Goal: Task Accomplishment & Management: Manage account settings

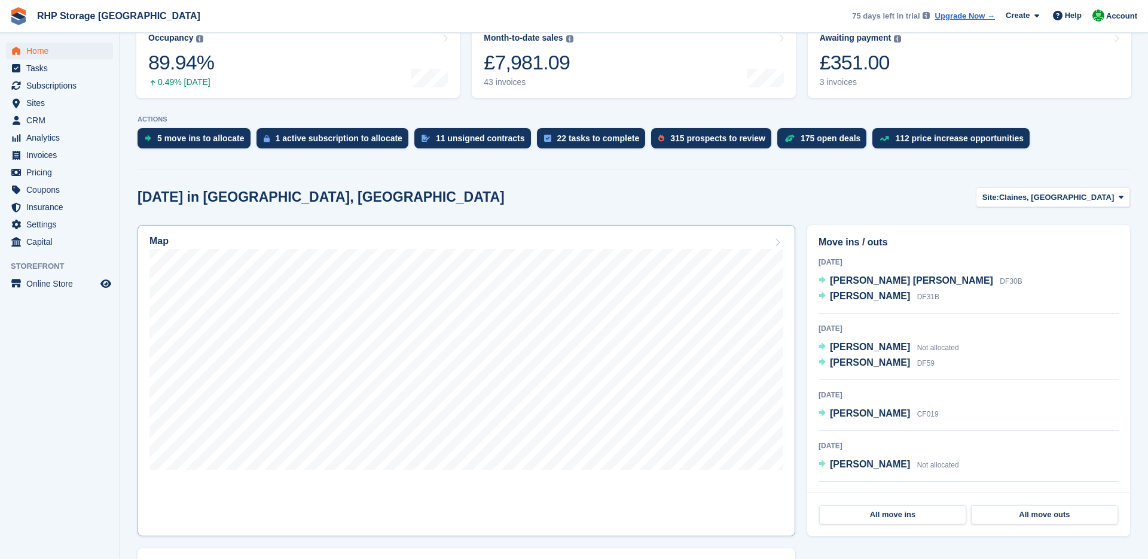
scroll to position [169, 0]
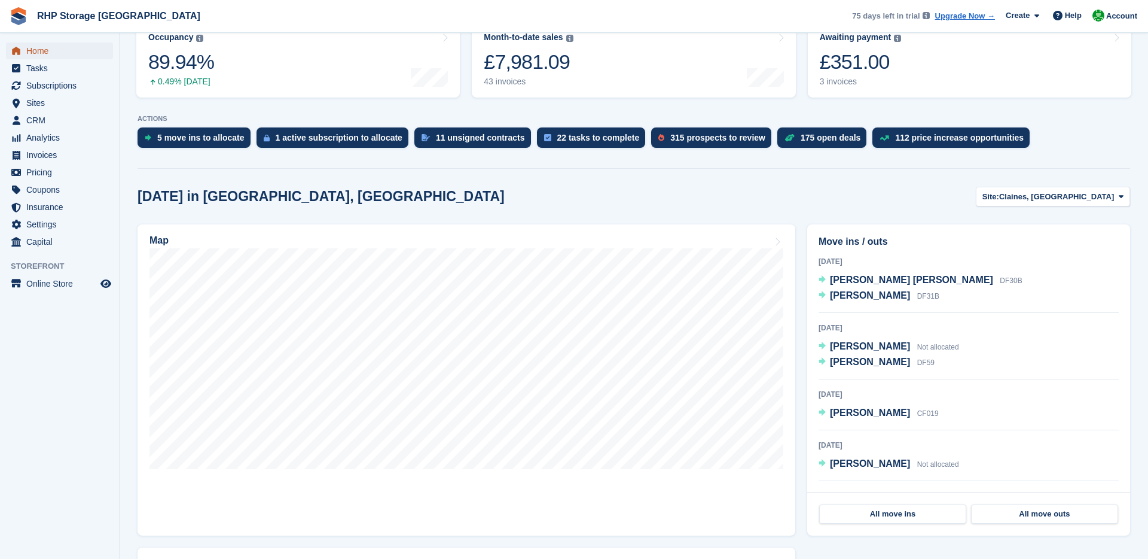
click at [65, 49] on span "Home" at bounding box center [62, 50] width 72 height 17
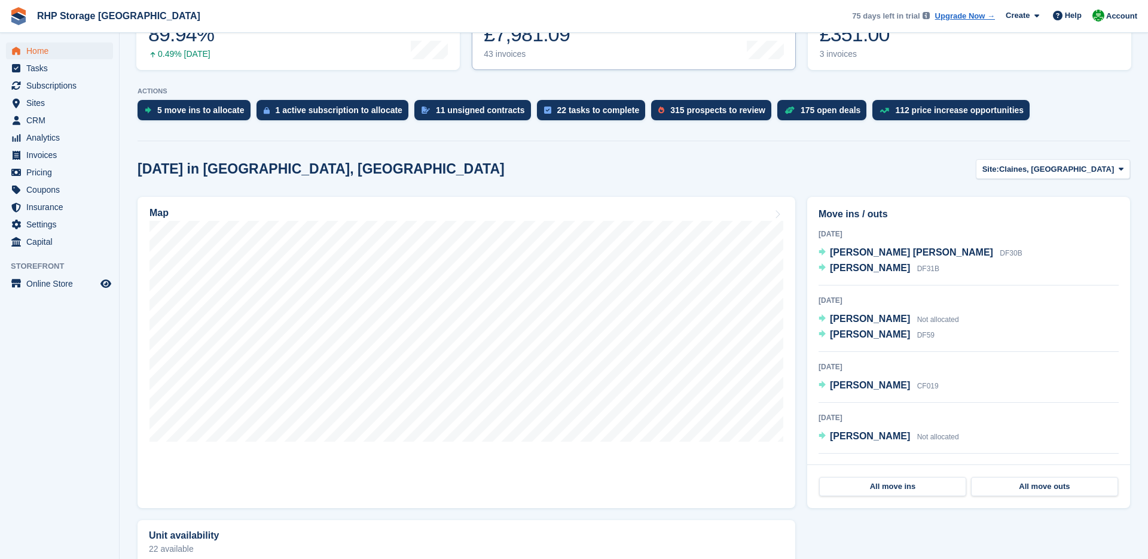
scroll to position [197, 0]
click at [65, 52] on span "Home" at bounding box center [62, 50] width 72 height 17
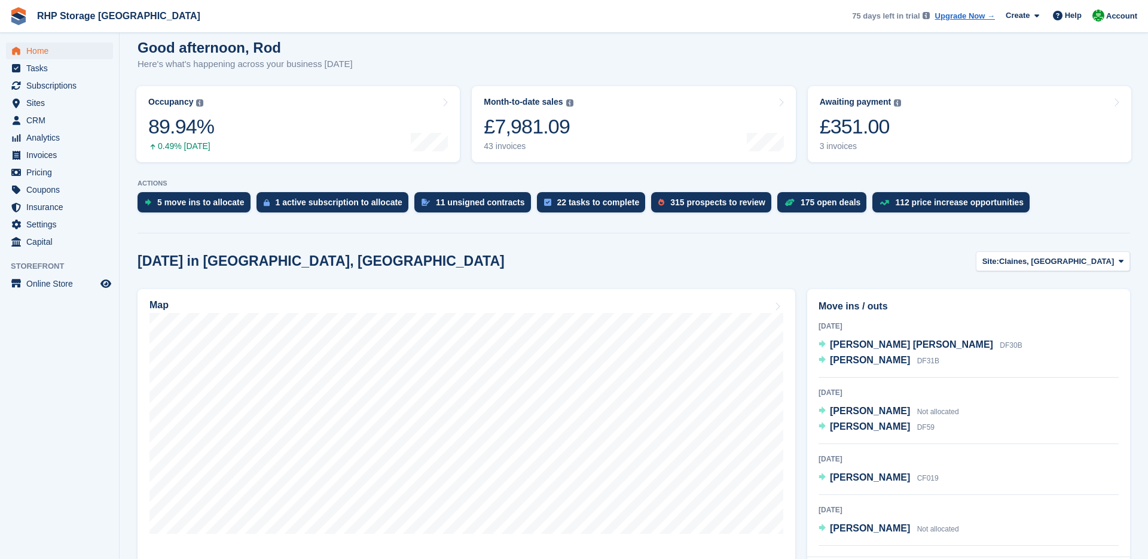
scroll to position [57, 0]
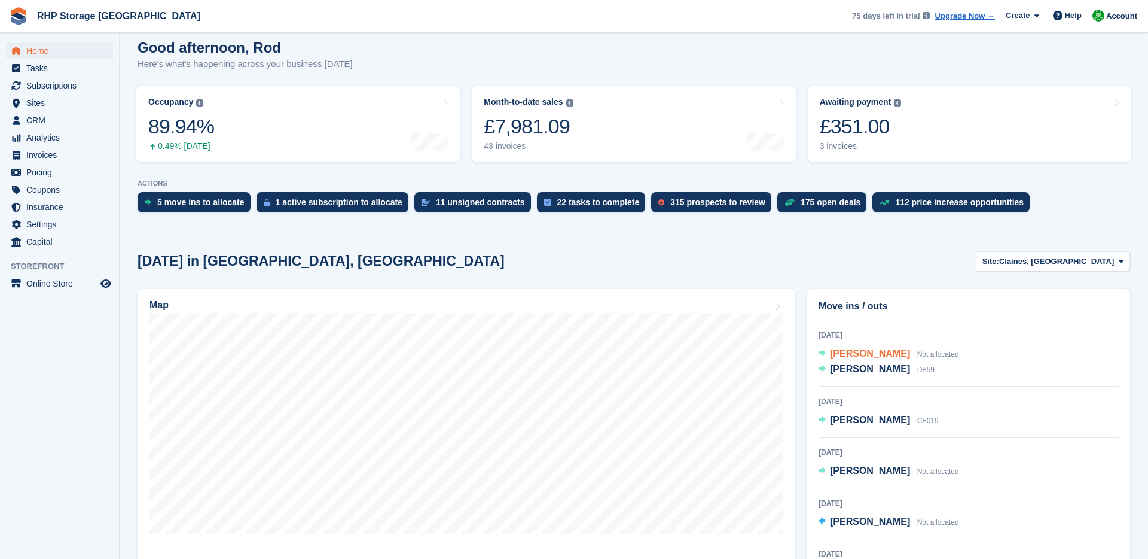
click at [859, 355] on span "[PERSON_NAME]" at bounding box center [870, 353] width 80 height 10
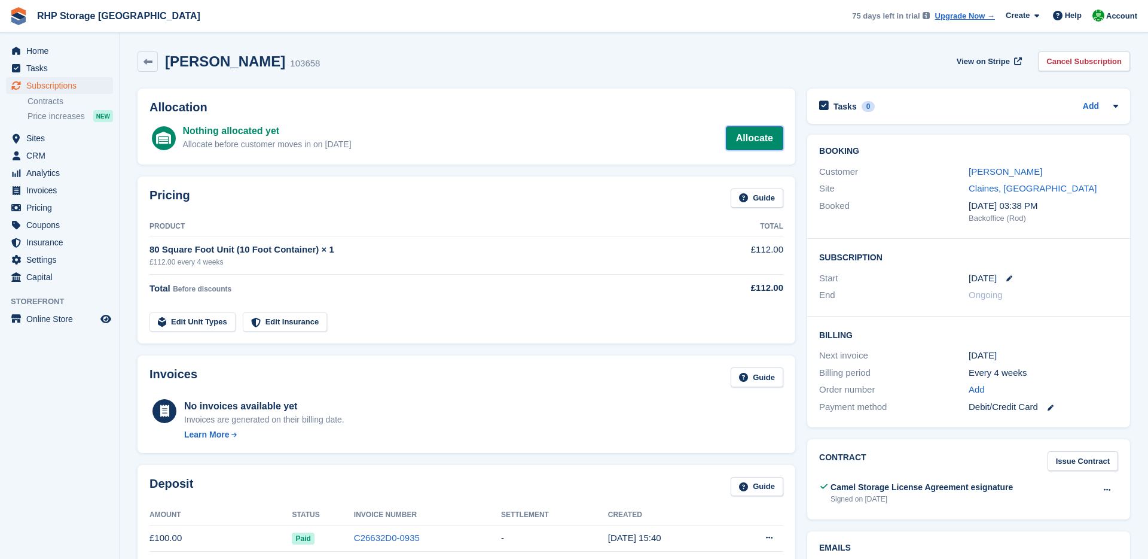
click at [754, 136] on link "Allocate" at bounding box center [754, 138] width 57 height 24
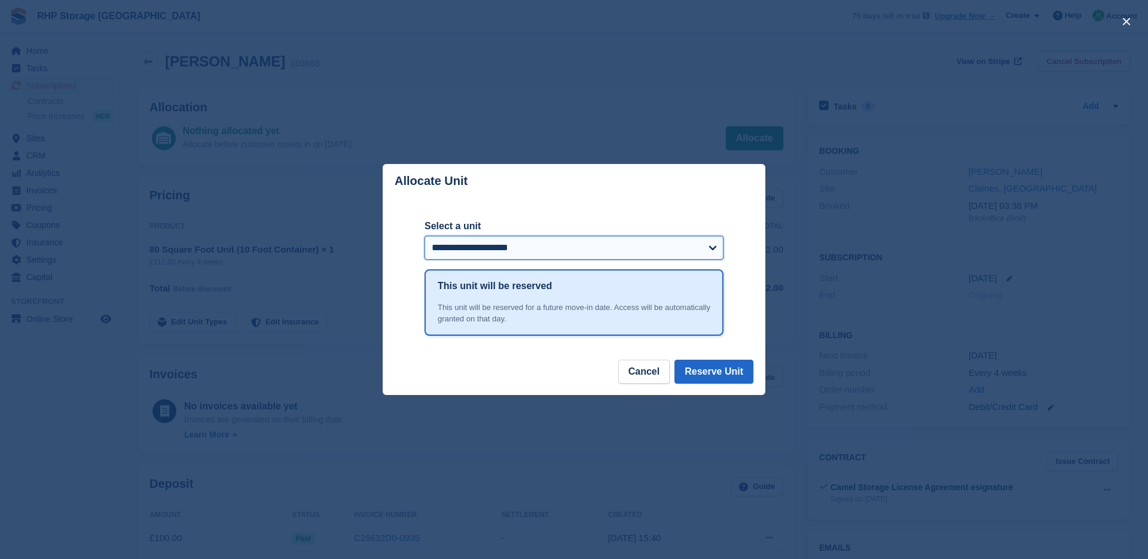
click at [448, 251] on select "**********" at bounding box center [574, 248] width 299 height 24
select select "******"
click at [425, 236] on select "**********" at bounding box center [574, 248] width 299 height 24
click at [698, 375] on button "Reserve Unit" at bounding box center [714, 371] width 79 height 24
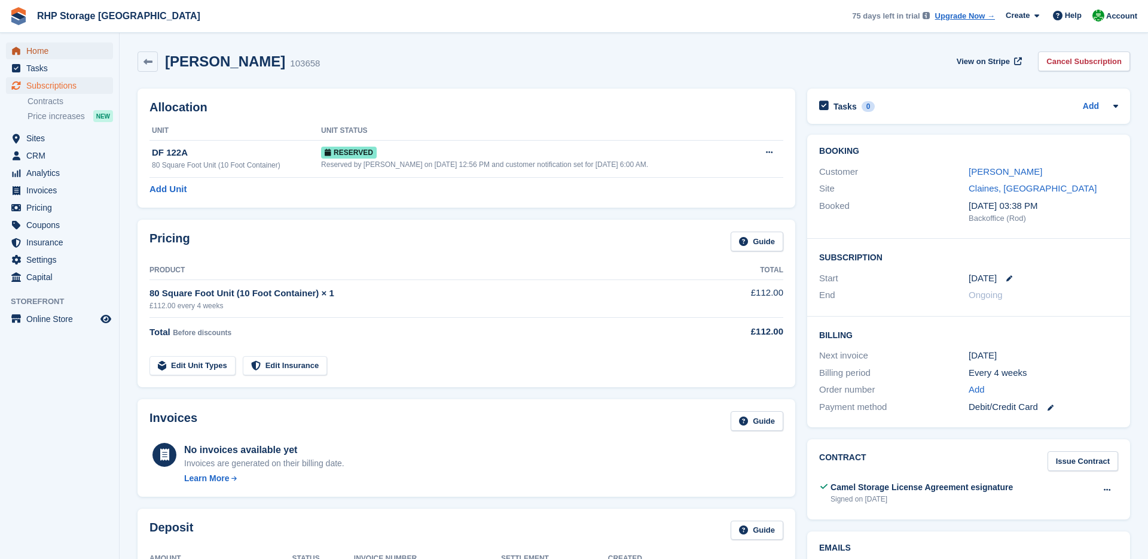
click at [38, 56] on span "Home" at bounding box center [62, 50] width 72 height 17
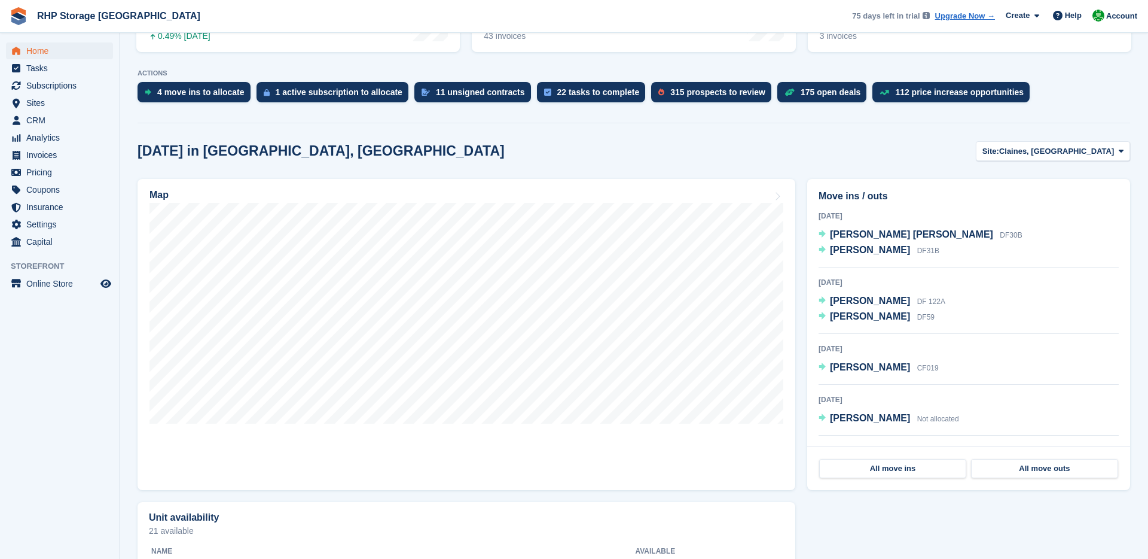
scroll to position [215, 0]
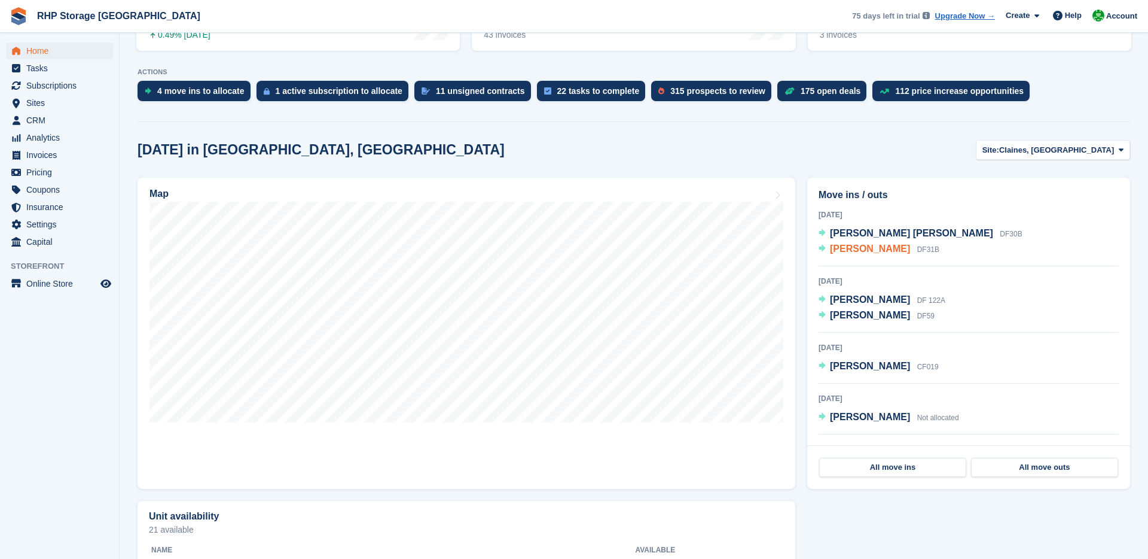
click at [862, 247] on span "[PERSON_NAME]" at bounding box center [870, 248] width 80 height 10
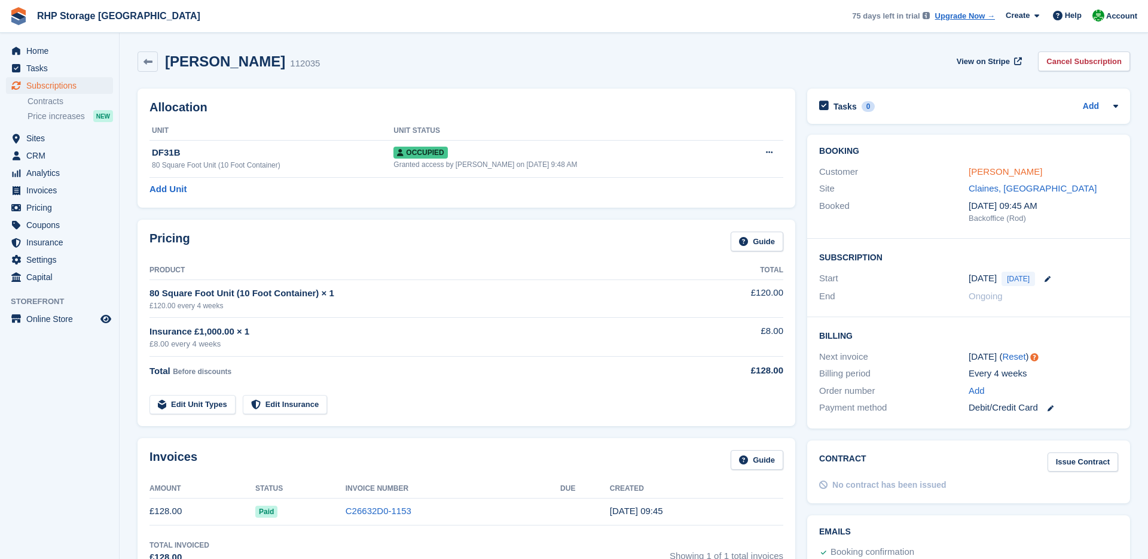
click at [982, 172] on link "[PERSON_NAME]" at bounding box center [1006, 171] width 74 height 10
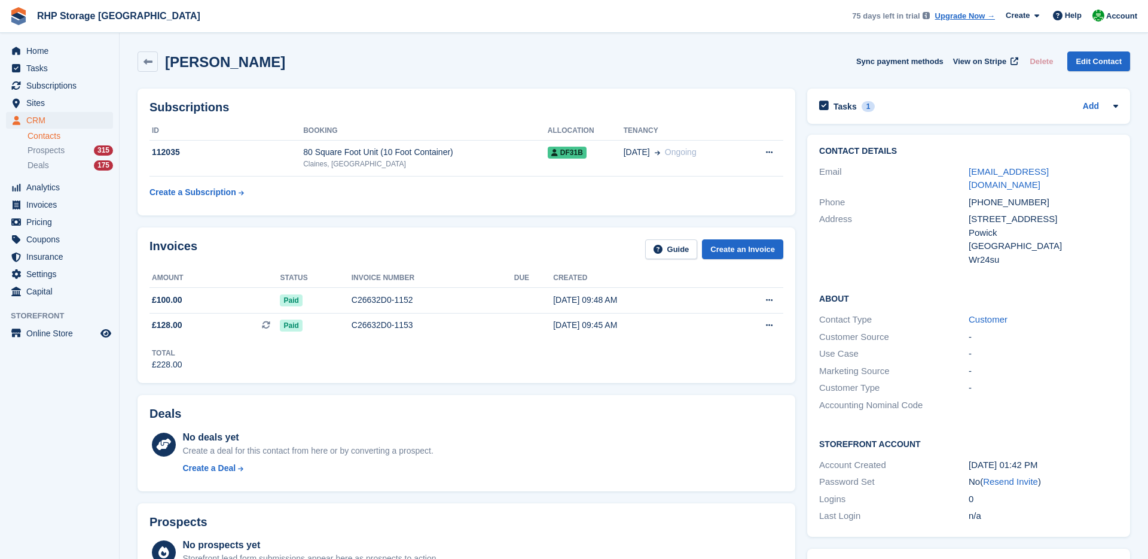
click at [1024, 196] on div "+447850038005" at bounding box center [1044, 203] width 150 height 14
copy div "+447850038005"
drag, startPoint x: 1088, startPoint y: 174, endPoint x: 962, endPoint y: 171, distance: 125.6
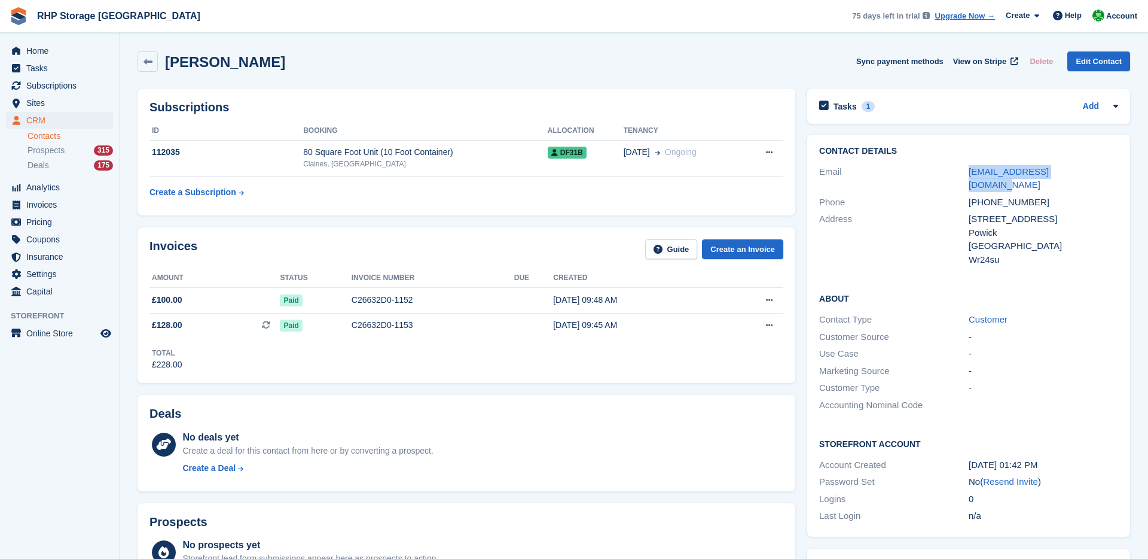
click at [962, 171] on div "Email matteo_4687@hotmail.com" at bounding box center [968, 178] width 299 height 30
copy div "matteo_4687@hotmail.com"
click at [52, 46] on span "Home" at bounding box center [62, 50] width 72 height 17
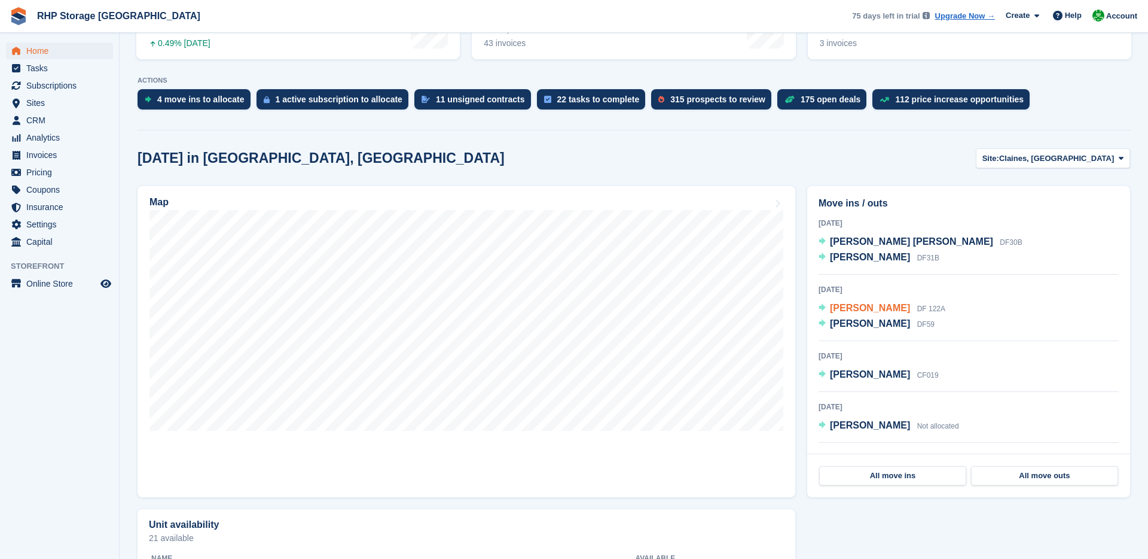
click at [856, 308] on span "[PERSON_NAME]" at bounding box center [870, 308] width 80 height 10
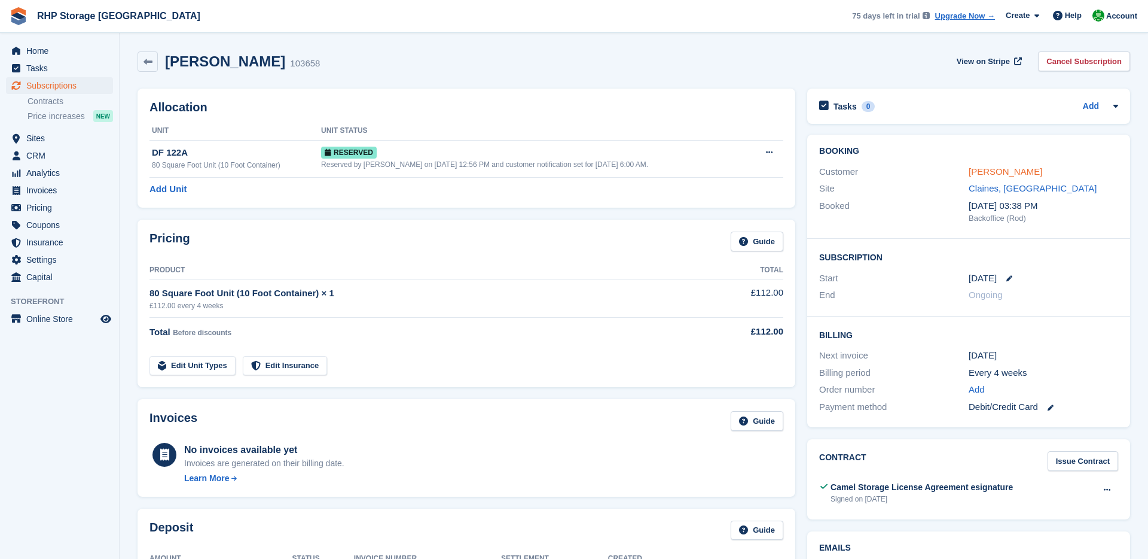
click at [999, 171] on link "[PERSON_NAME]" at bounding box center [1006, 171] width 74 height 10
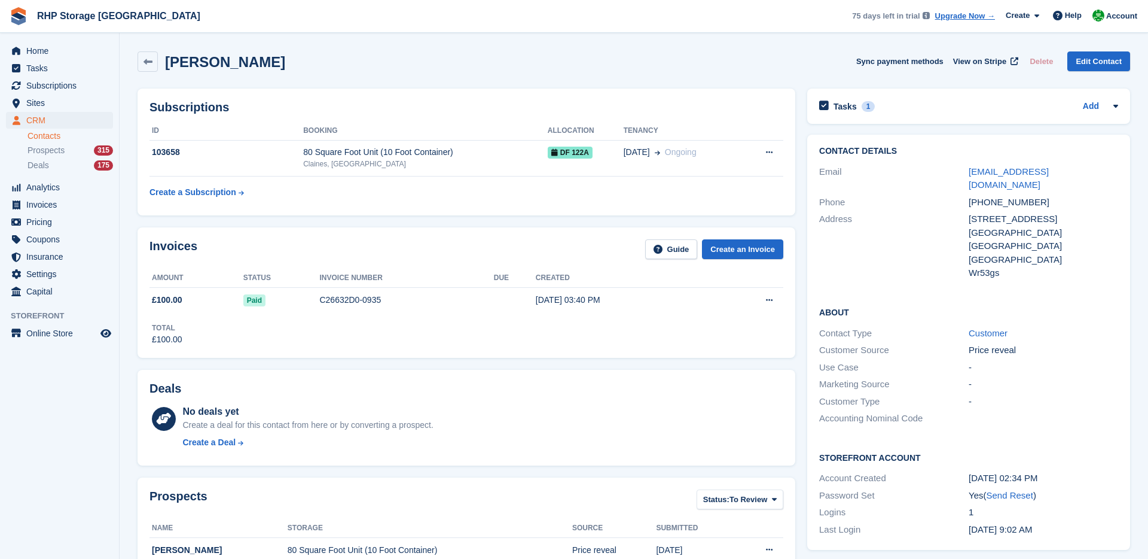
click at [1022, 196] on div "+447728722810" at bounding box center [1044, 203] width 150 height 14
click at [1021, 196] on div "+447728722810" at bounding box center [1044, 203] width 150 height 14
copy div "+447728722810"
click at [63, 56] on span "Home" at bounding box center [62, 50] width 72 height 17
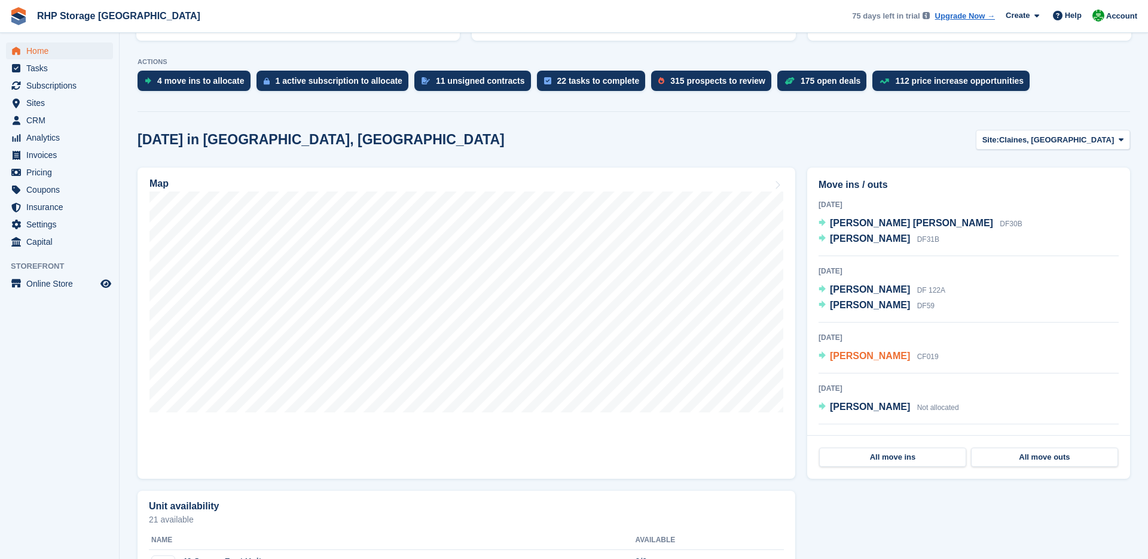
click at [860, 350] on span "[PERSON_NAME]" at bounding box center [870, 355] width 80 height 10
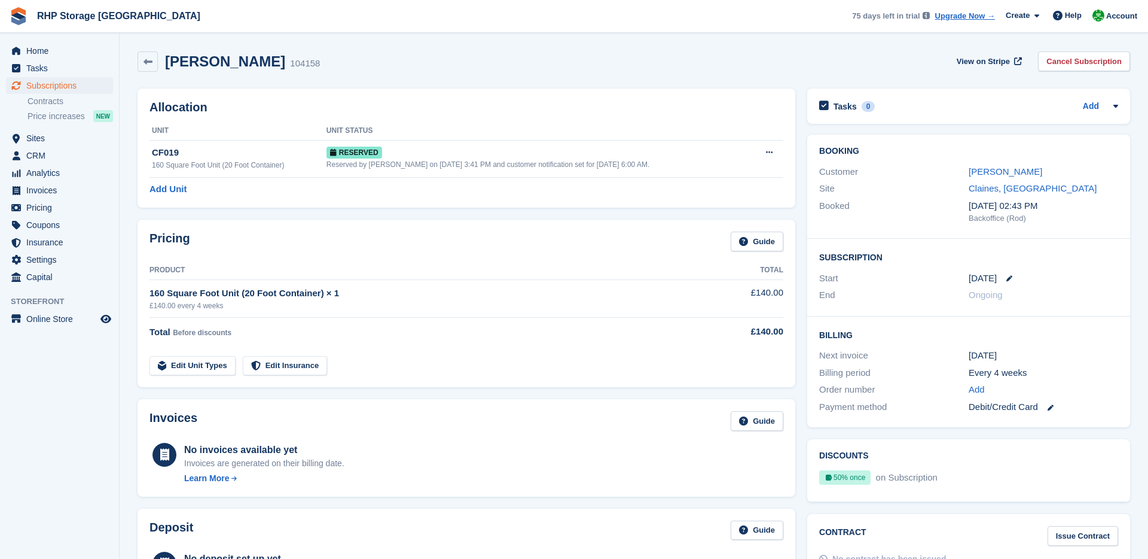
click at [986, 163] on div "Customer [PERSON_NAME]" at bounding box center [968, 171] width 299 height 17
click at [987, 169] on link "Robert jones" at bounding box center [1006, 171] width 74 height 10
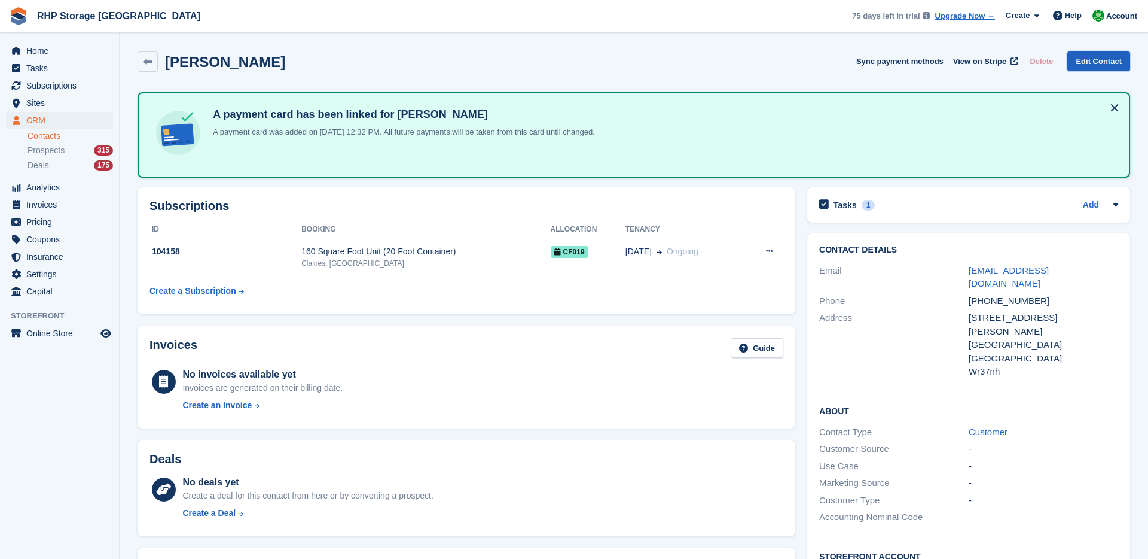
click at [1086, 56] on link "Edit Contact" at bounding box center [1098, 61] width 63 height 20
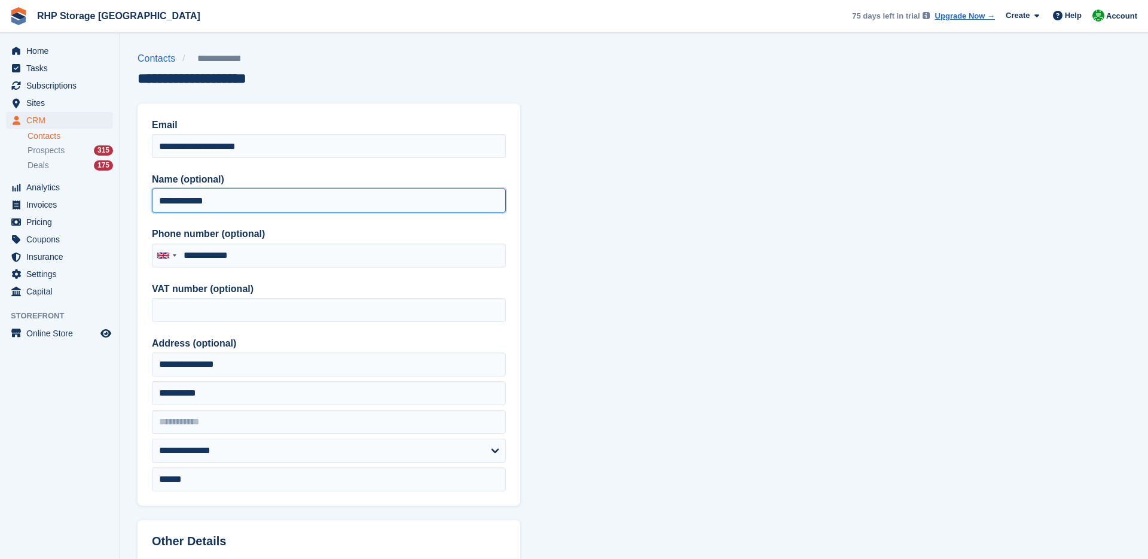
click at [191, 196] on input "**********" at bounding box center [329, 200] width 354 height 24
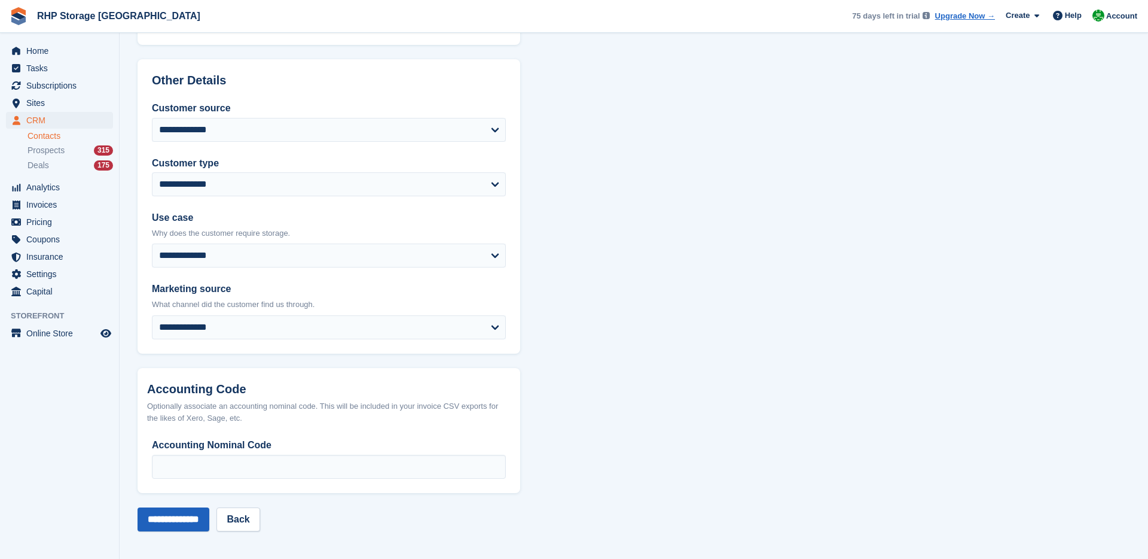
type input "**********"
click at [198, 512] on input "**********" at bounding box center [174, 519] width 72 height 24
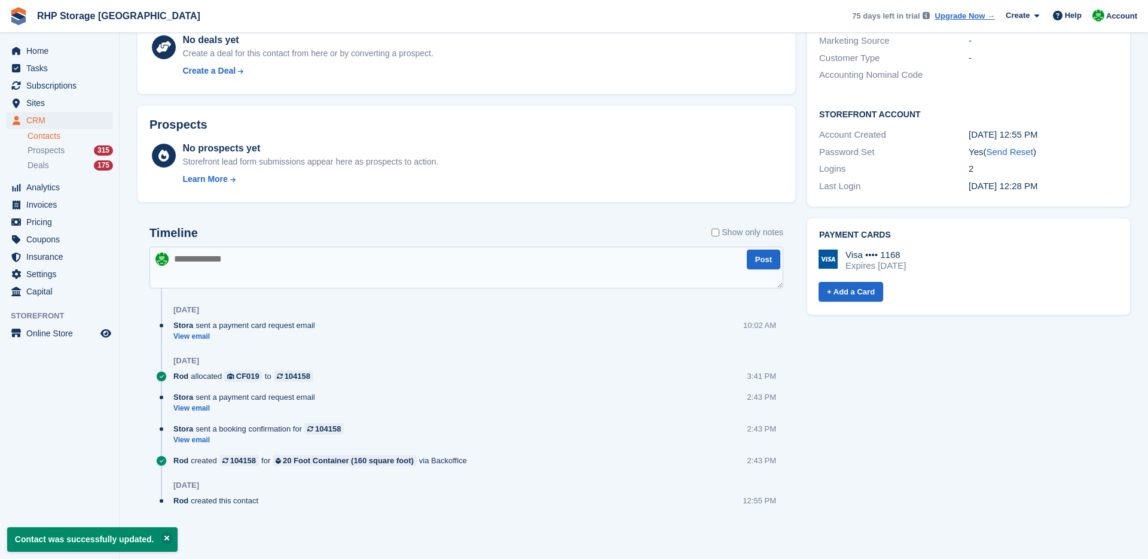
scroll to position [10, 0]
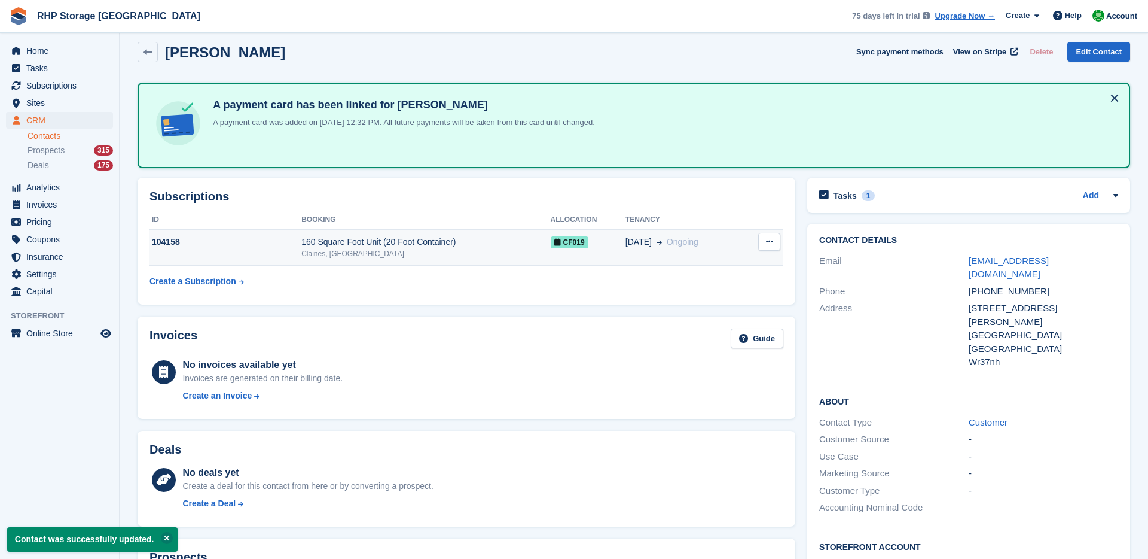
click at [494, 231] on td "160 Square Foot Unit (20 Foot Container) [GEOGRAPHIC_DATA], [GEOGRAPHIC_DATA]" at bounding box center [425, 247] width 249 height 36
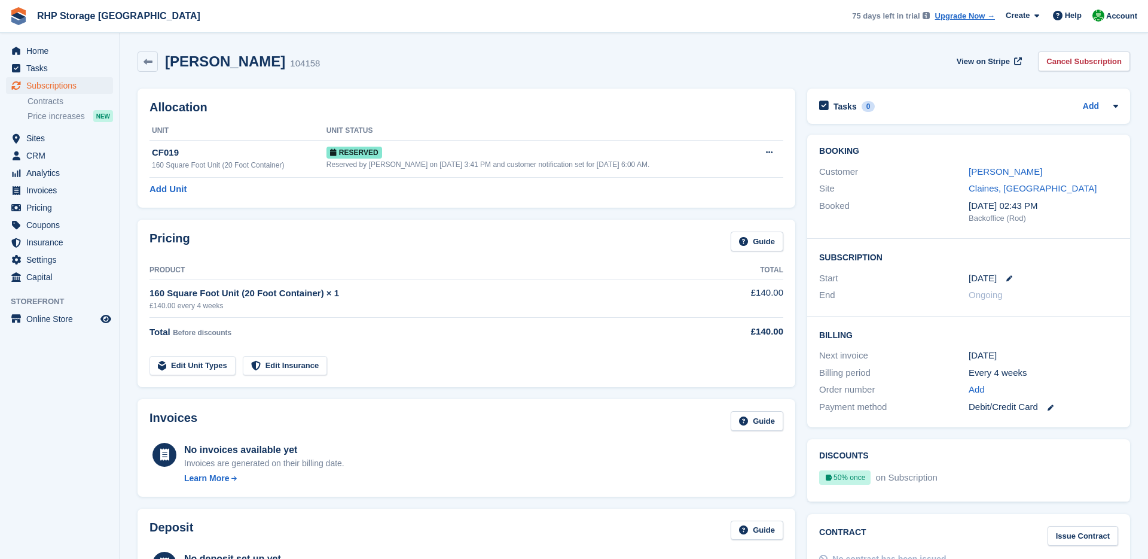
click at [1018, 177] on div "[PERSON_NAME]" at bounding box center [1044, 172] width 150 height 14
click at [1011, 171] on link "[PERSON_NAME]" at bounding box center [1006, 171] width 74 height 10
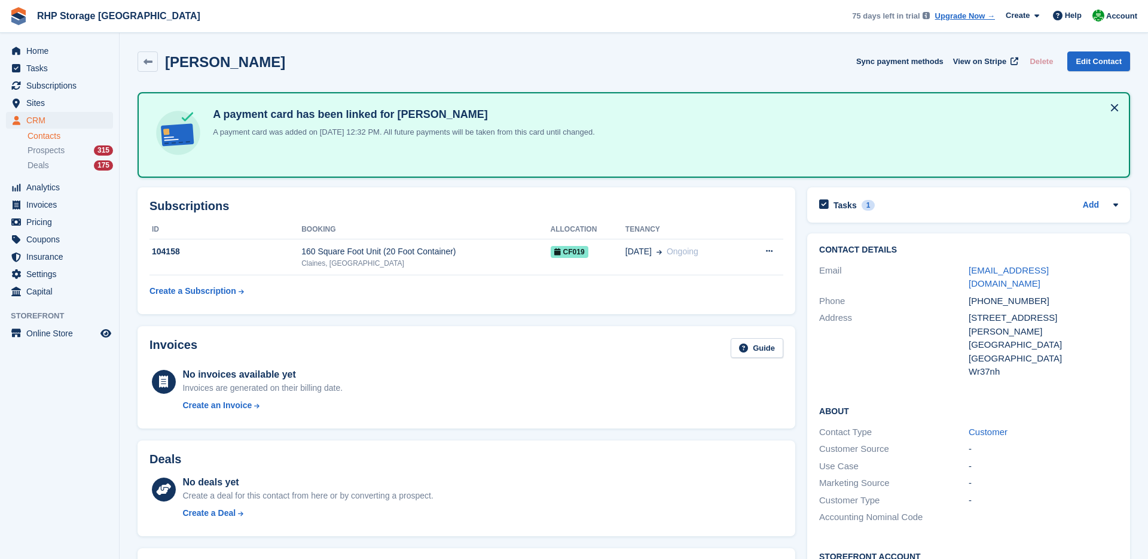
click at [1021, 294] on div "+447753659109" at bounding box center [1044, 301] width 150 height 14
copy div "+447753659109"
drag, startPoint x: 960, startPoint y: 266, endPoint x: 1073, endPoint y: 270, distance: 113.1
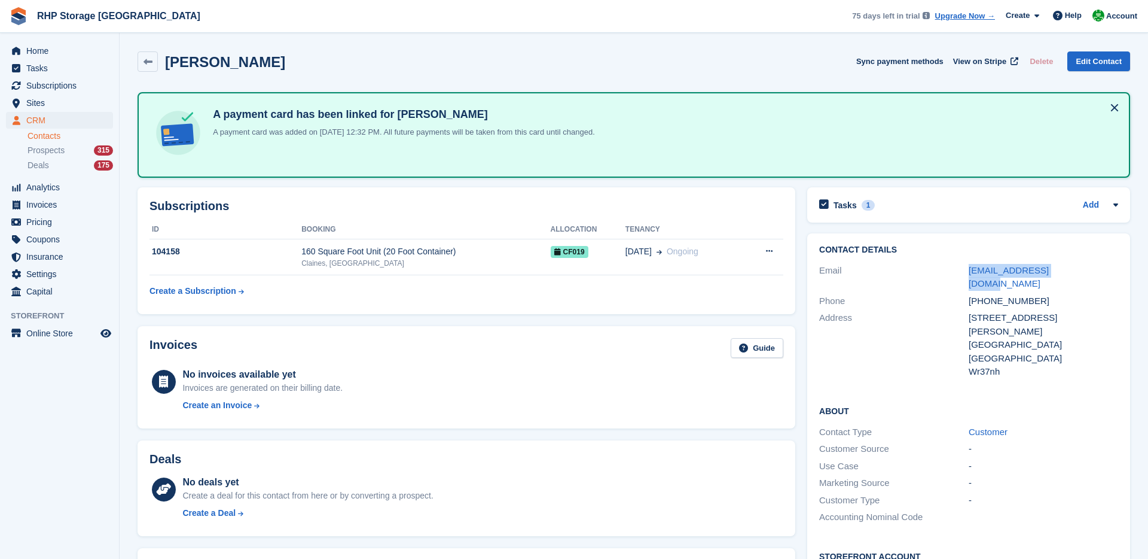
click at [1073, 270] on div "Email rgjones73@hotmail.com" at bounding box center [968, 277] width 299 height 30
copy div "rgjones73@hotmail.com"
click at [146, 57] on icon at bounding box center [148, 61] width 9 height 9
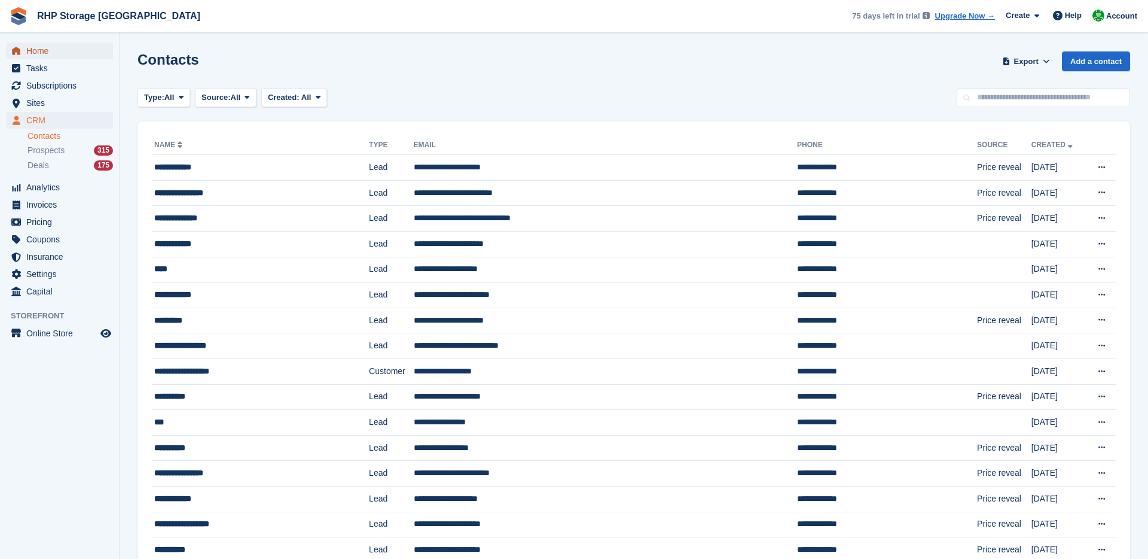
click at [83, 50] on span "Home" at bounding box center [62, 50] width 72 height 17
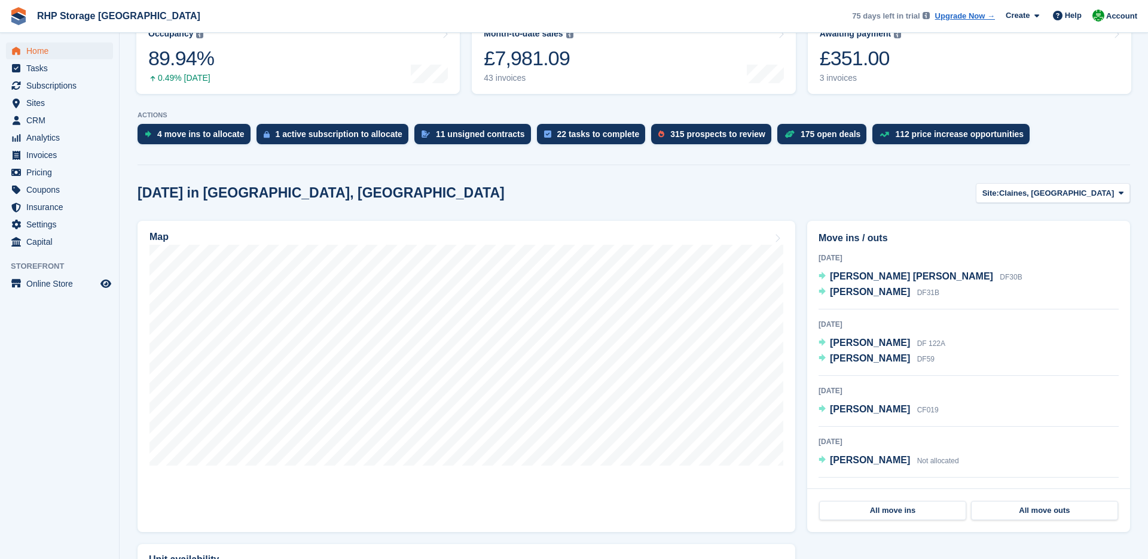
scroll to position [54, 0]
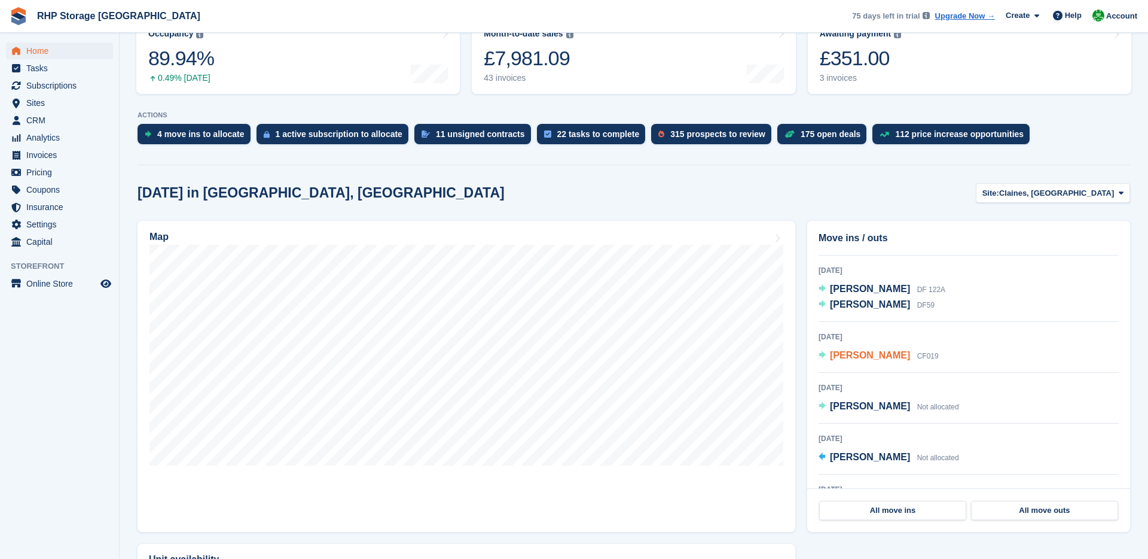
click at [842, 358] on span "[PERSON_NAME]" at bounding box center [870, 355] width 80 height 10
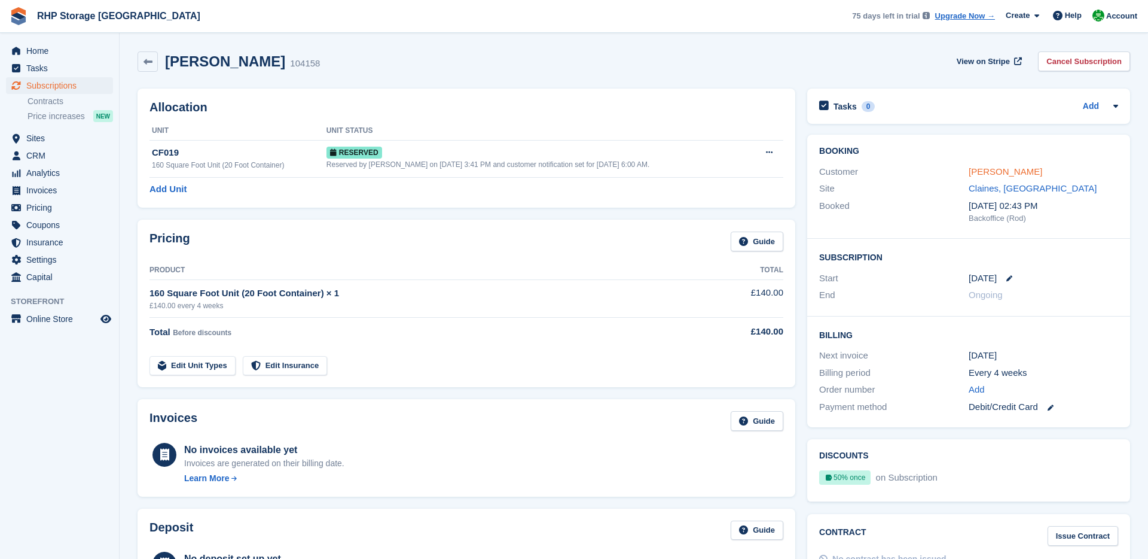
click at [1006, 173] on link "[PERSON_NAME]" at bounding box center [1006, 171] width 74 height 10
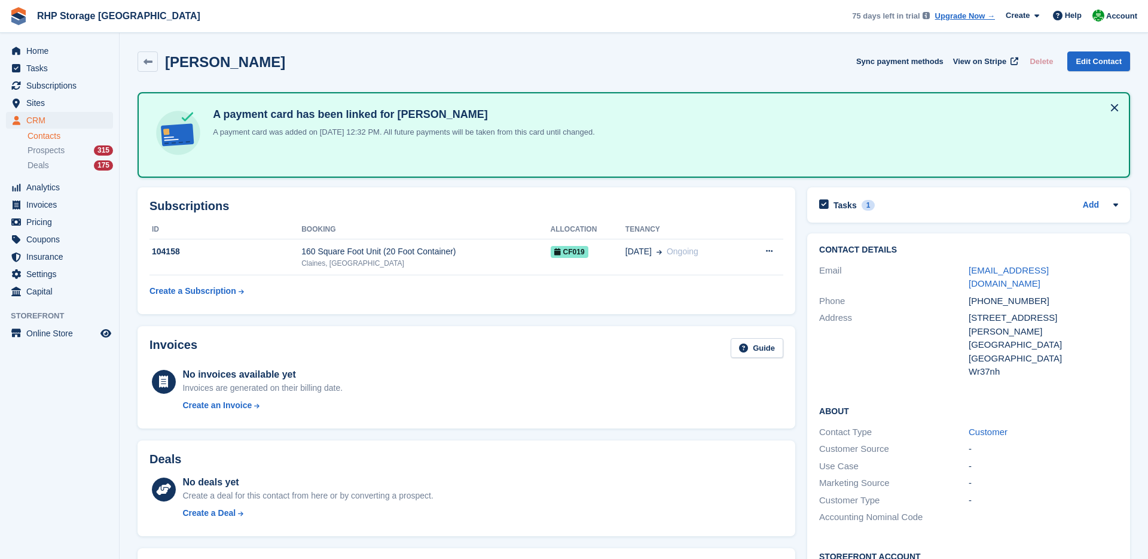
click at [983, 294] on div "+447753659109" at bounding box center [1044, 301] width 150 height 14
copy div "+447753659109"
click at [71, 47] on span "Home" at bounding box center [62, 50] width 72 height 17
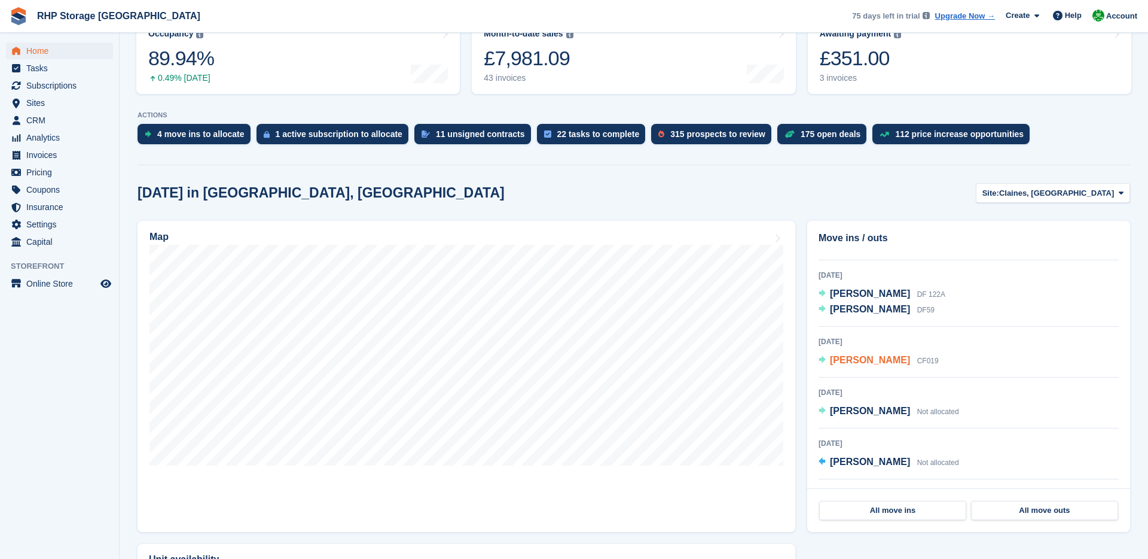
scroll to position [126, 0]
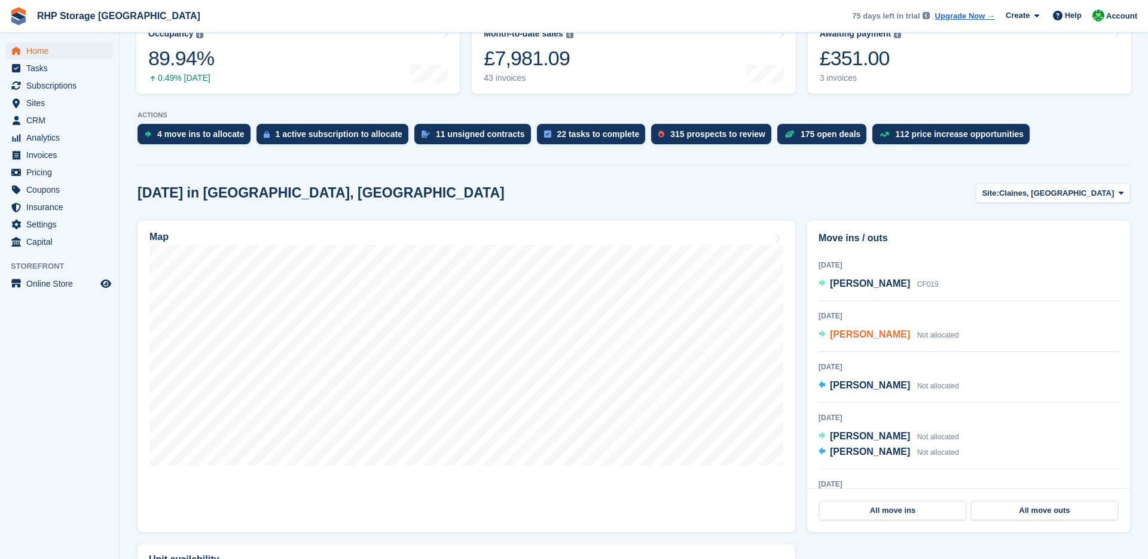
click at [847, 339] on span "[PERSON_NAME]" at bounding box center [870, 334] width 80 height 10
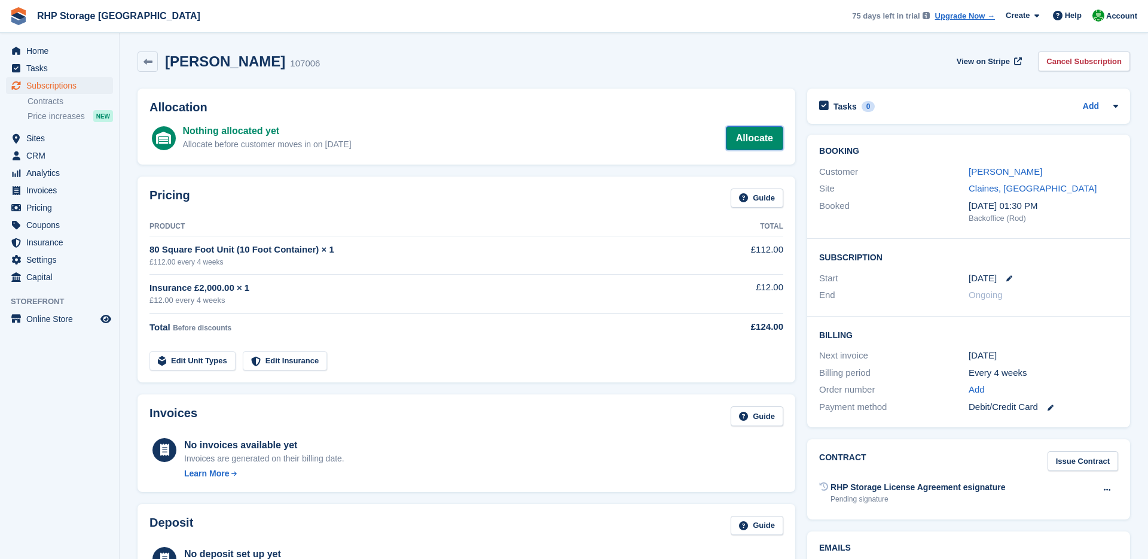
click at [730, 138] on link "Allocate" at bounding box center [754, 138] width 57 height 24
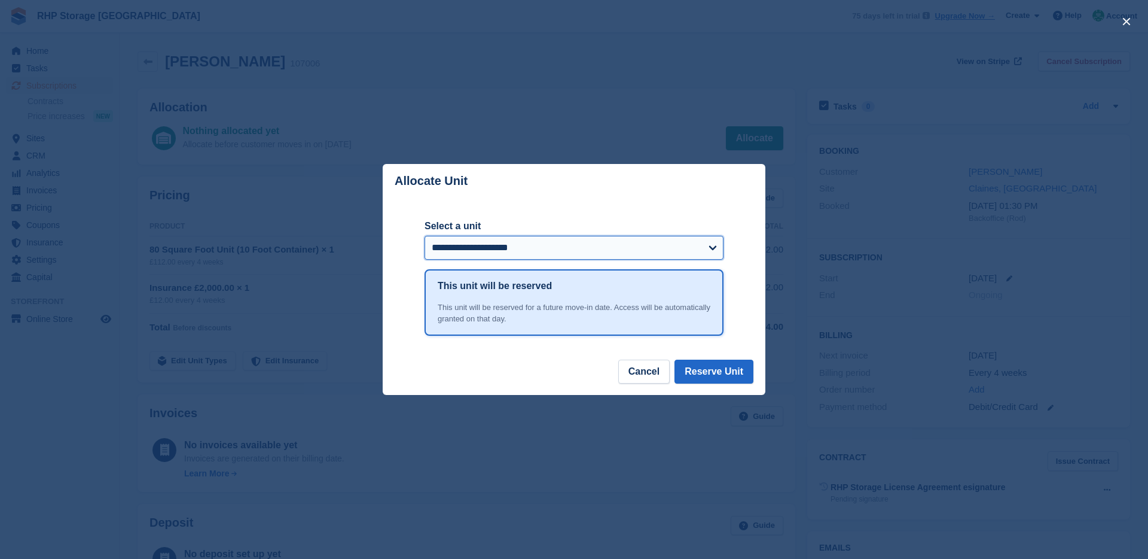
click at [474, 251] on select "**********" at bounding box center [574, 248] width 299 height 24
select select "******"
click at [425, 236] on select "**********" at bounding box center [574, 248] width 299 height 24
click at [690, 364] on button "Reserve Unit" at bounding box center [714, 371] width 79 height 24
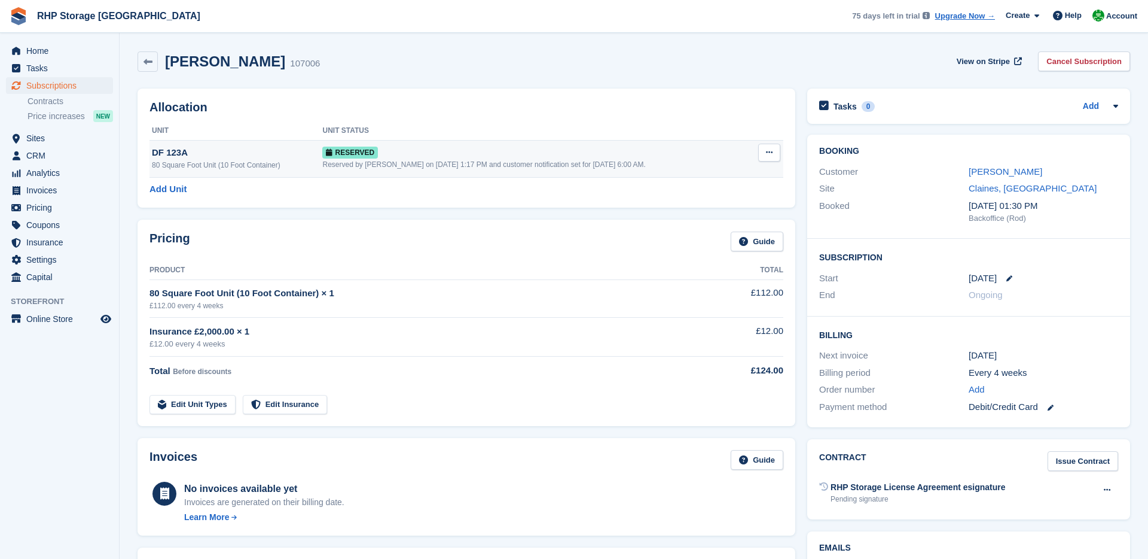
click at [278, 161] on div "80 Square Foot Unit (10 Foot Container)" at bounding box center [237, 165] width 170 height 11
click at [990, 173] on link "[PERSON_NAME]" at bounding box center [1006, 171] width 74 height 10
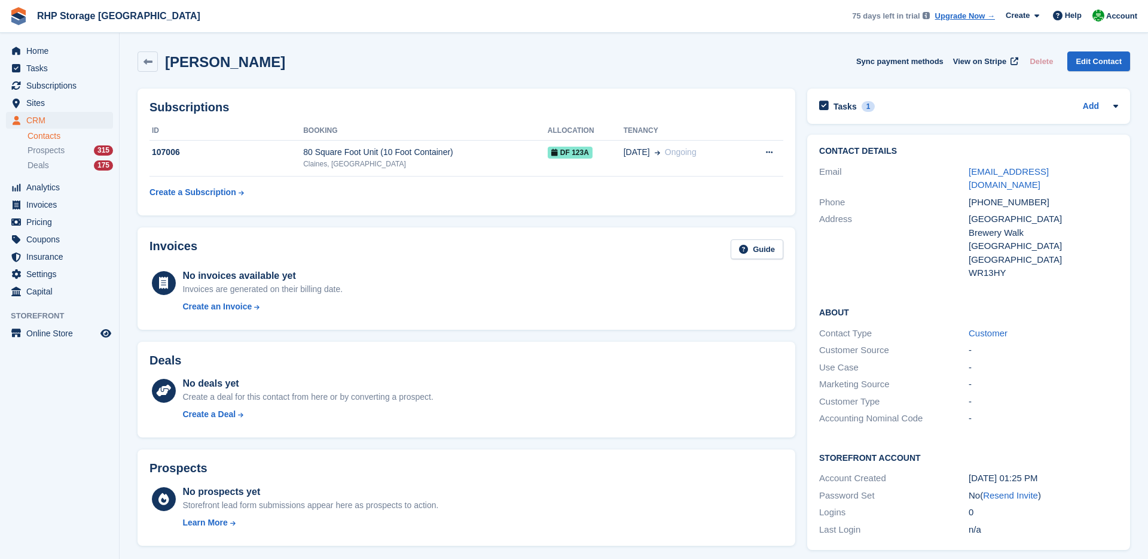
click at [1017, 196] on div "[PHONE_NUMBER]" at bounding box center [1044, 203] width 150 height 14
copy div "[PHONE_NUMBER]"
drag, startPoint x: 966, startPoint y: 169, endPoint x: 1079, endPoint y: 172, distance: 113.7
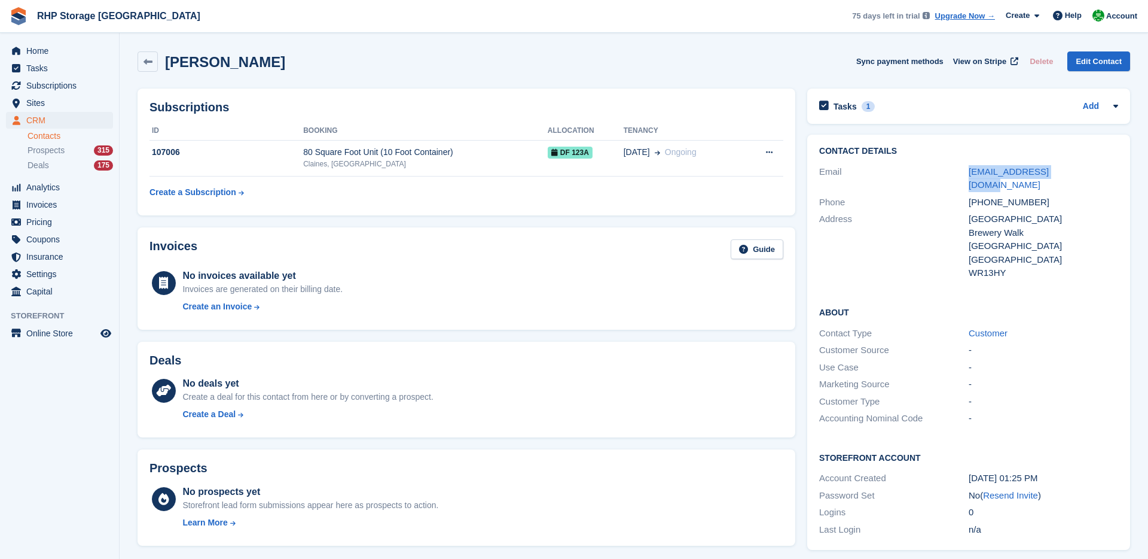
click at [1079, 172] on div "Email phil.oxley@teme.co.uk" at bounding box center [968, 178] width 299 height 30
copy div "[EMAIL_ADDRESS][DOMAIN_NAME]"
click at [358, 158] on div "Claines, [GEOGRAPHIC_DATA]" at bounding box center [425, 163] width 245 height 11
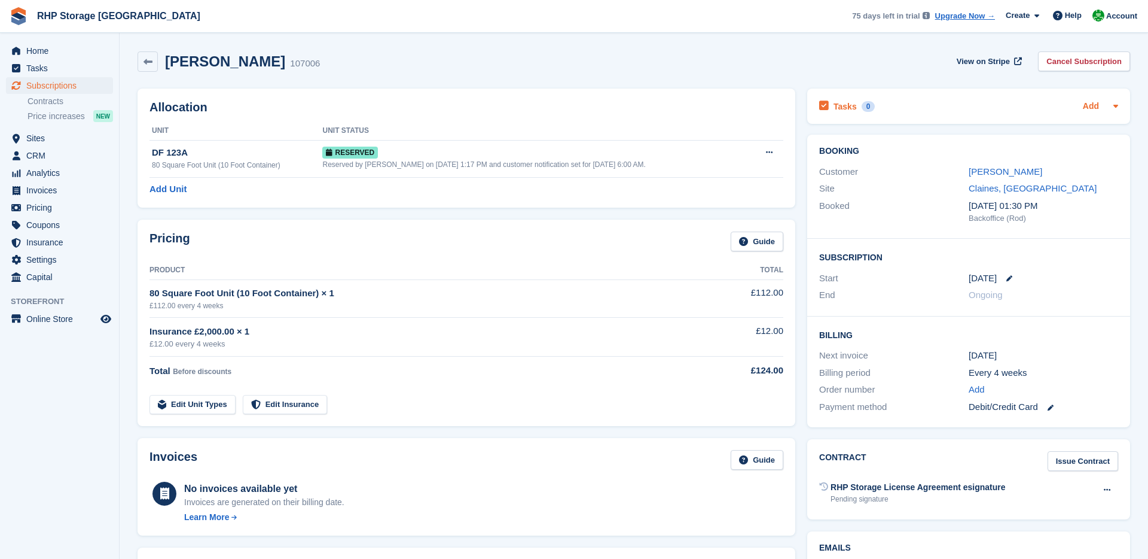
click at [1084, 107] on link "Add" at bounding box center [1091, 107] width 16 height 14
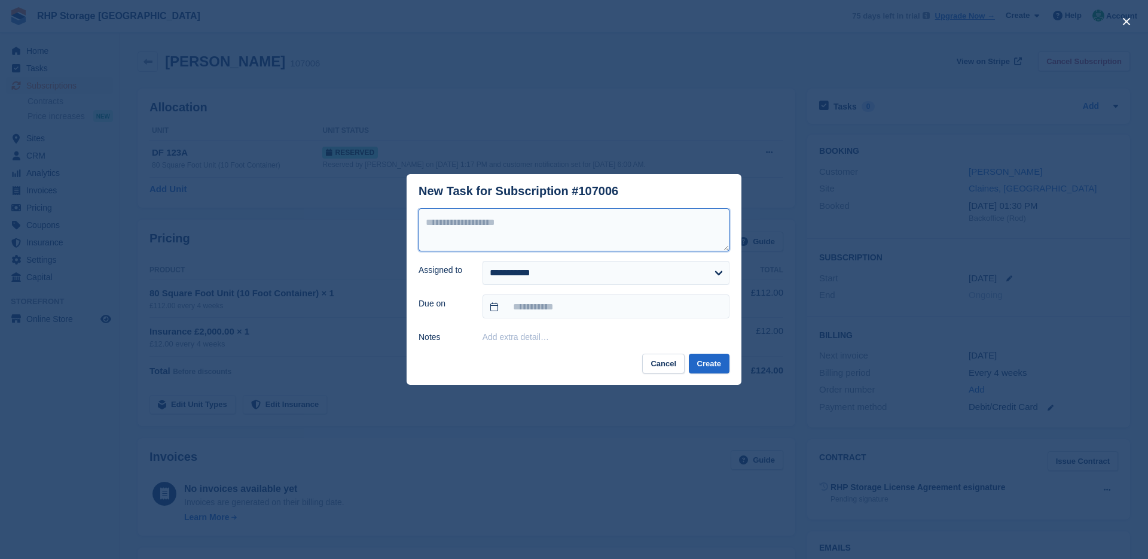
click at [547, 231] on textarea at bounding box center [574, 229] width 311 height 43
click at [648, 357] on button "Cancel" at bounding box center [663, 363] width 42 height 20
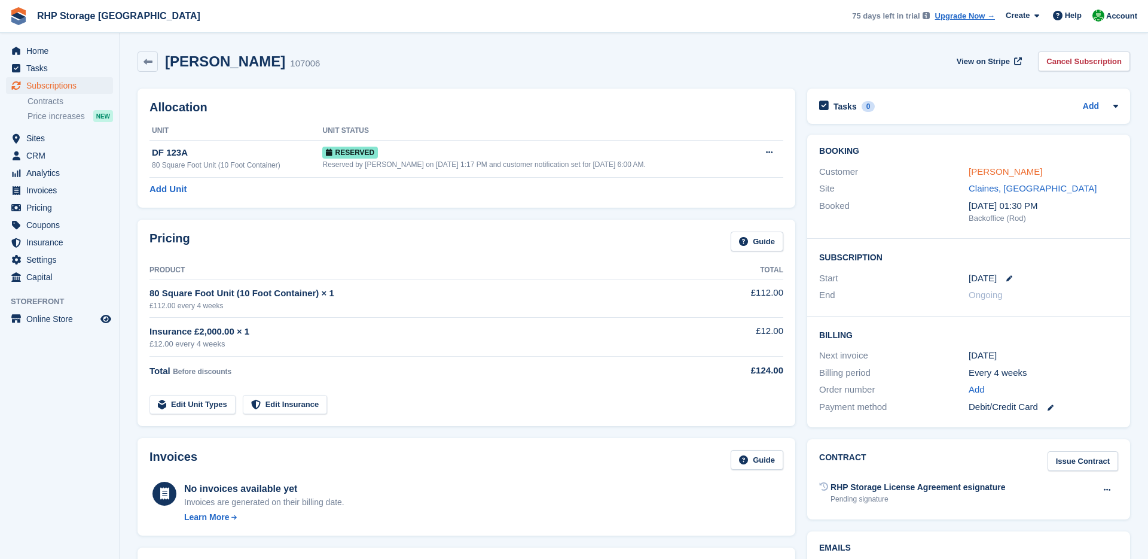
click at [999, 171] on link "[PERSON_NAME]" at bounding box center [1006, 171] width 74 height 10
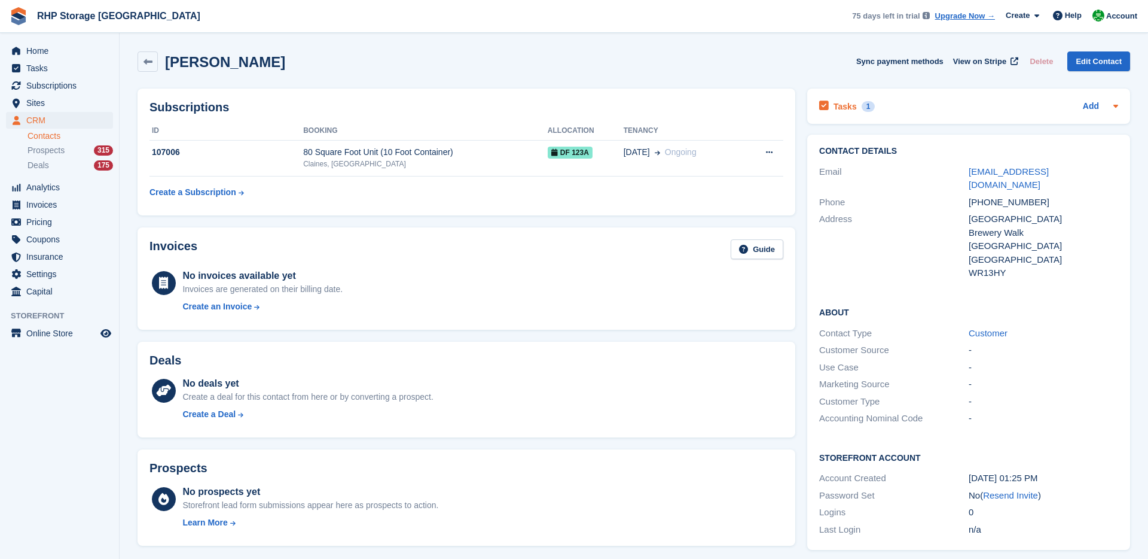
click at [1077, 112] on div "Tasks 1 Add" at bounding box center [968, 106] width 299 height 16
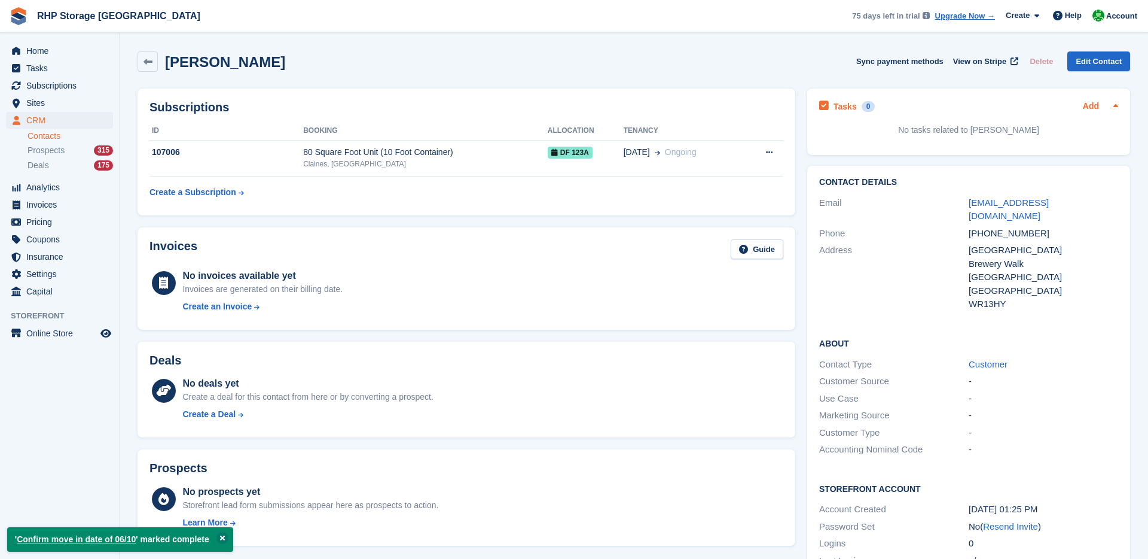
click at [1094, 100] on link "Add" at bounding box center [1091, 107] width 16 height 14
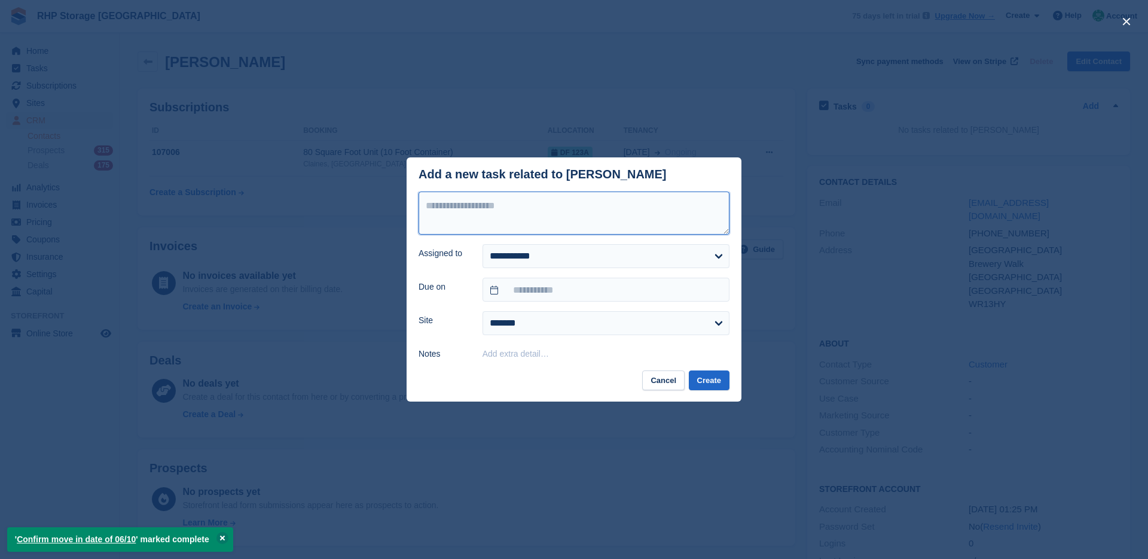
click at [587, 226] on textarea at bounding box center [574, 212] width 311 height 43
type textarea "**********"
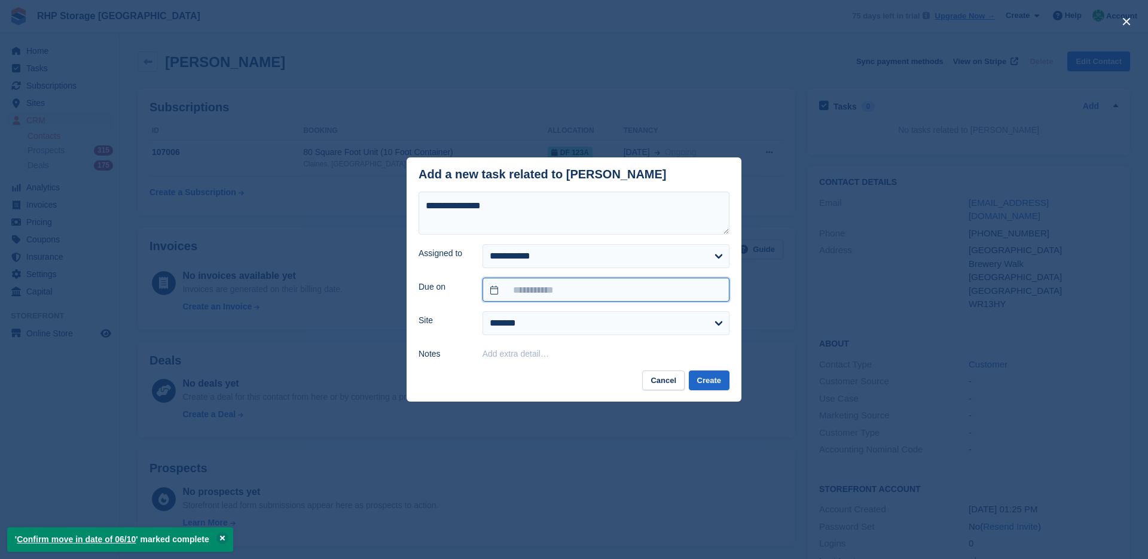
click at [557, 286] on input "text" at bounding box center [606, 289] width 247 height 24
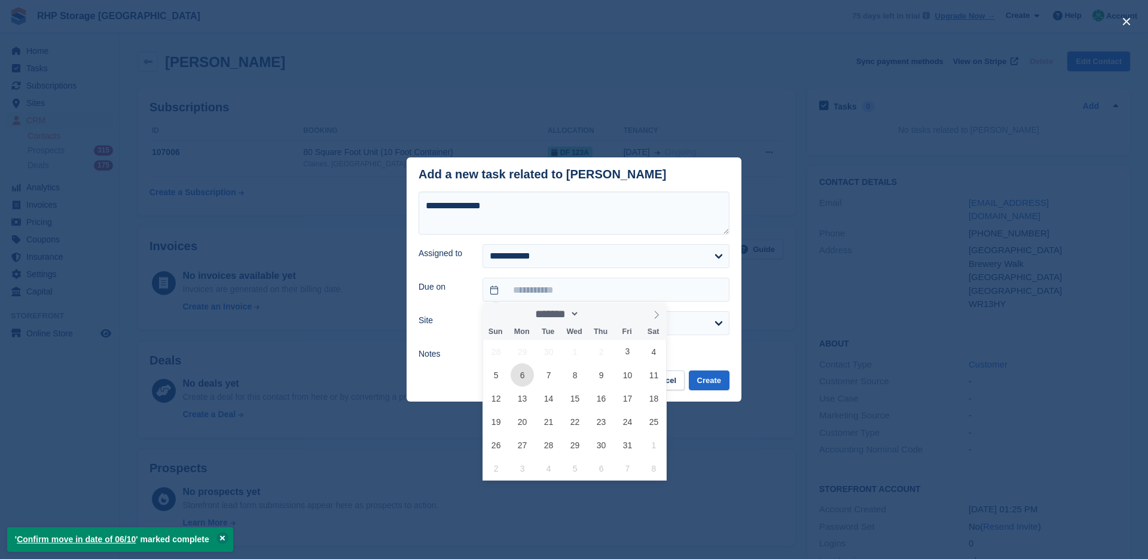
click at [526, 376] on span "6" at bounding box center [522, 374] width 23 height 23
type input "**********"
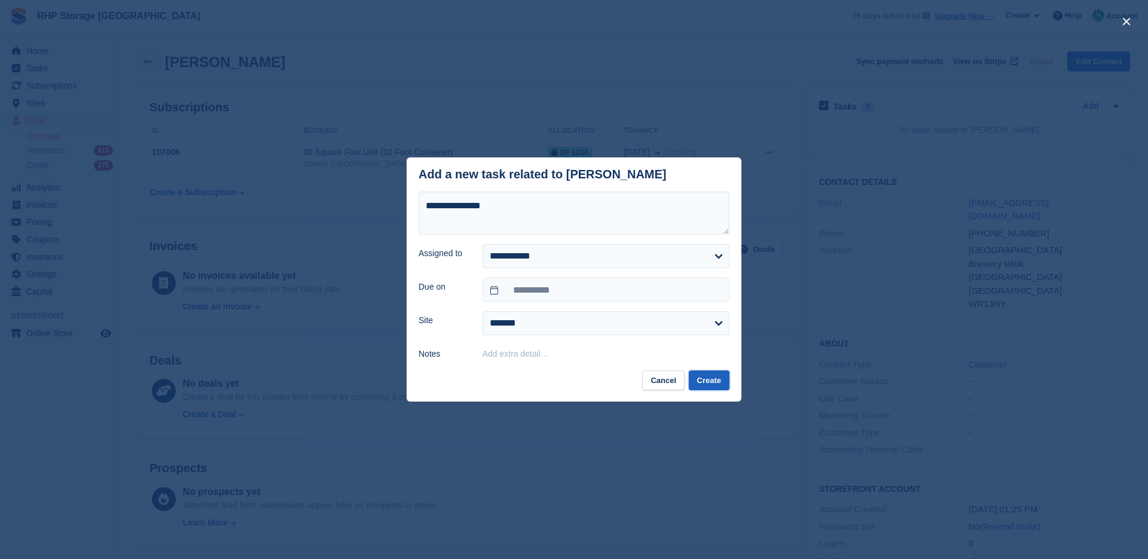
click at [701, 377] on button "Create" at bounding box center [709, 380] width 41 height 20
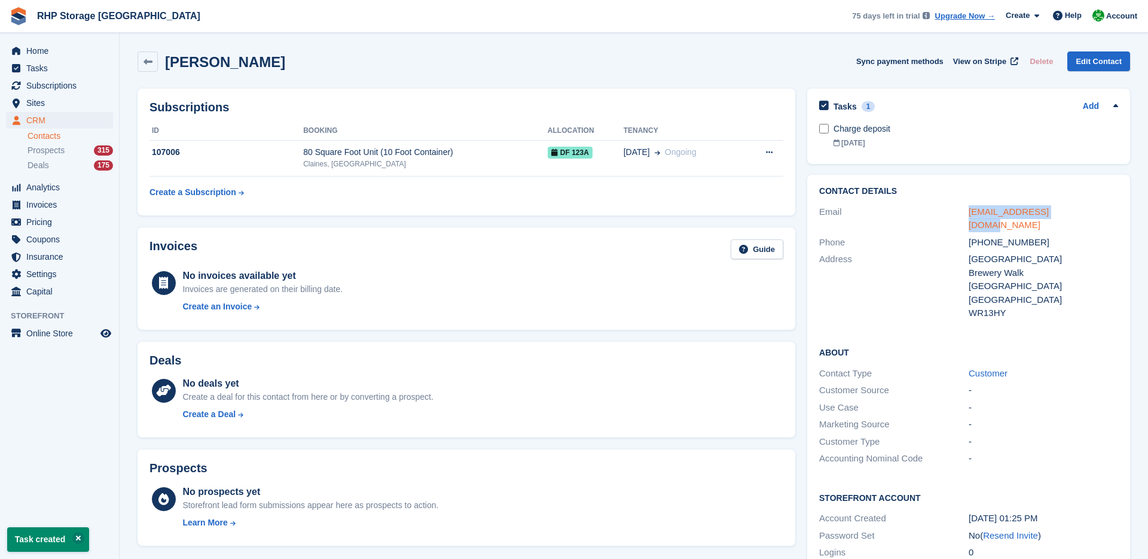
drag, startPoint x: 1068, startPoint y: 214, endPoint x: 968, endPoint y: 210, distance: 100.0
click at [969, 210] on div "[EMAIL_ADDRESS][DOMAIN_NAME]" at bounding box center [1044, 218] width 150 height 27
click at [987, 208] on link "[EMAIL_ADDRESS][DOMAIN_NAME]" at bounding box center [1009, 218] width 80 height 24
click at [990, 236] on div "[PHONE_NUMBER]" at bounding box center [1044, 243] width 150 height 14
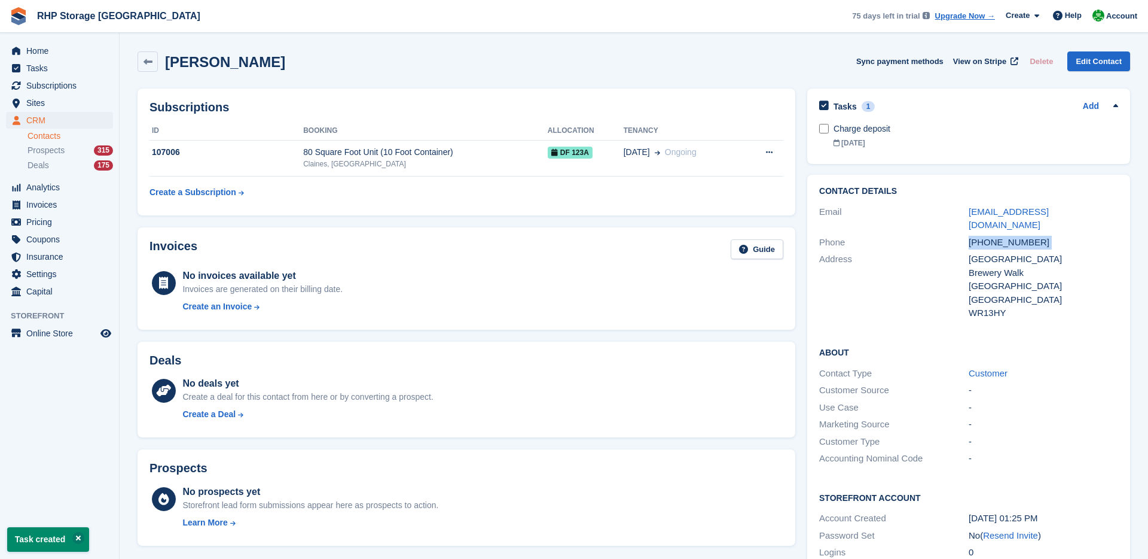
click at [990, 236] on div "[PHONE_NUMBER]" at bounding box center [1044, 243] width 150 height 14
copy div "[PHONE_NUMBER]"
